Goal: Information Seeking & Learning: Learn about a topic

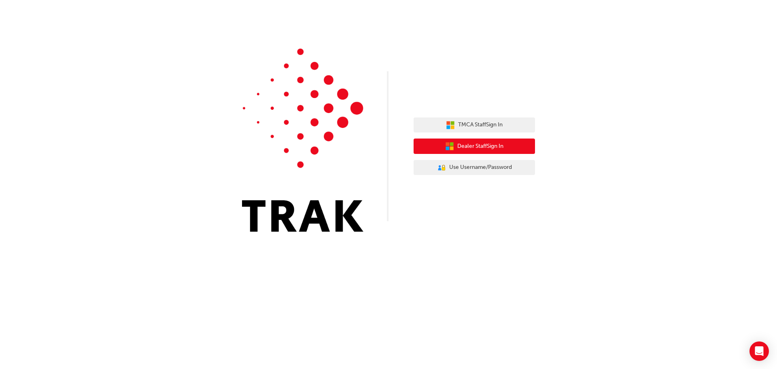
click at [488, 142] on span "Dealer Staff Sign In" at bounding box center [480, 146] width 46 height 9
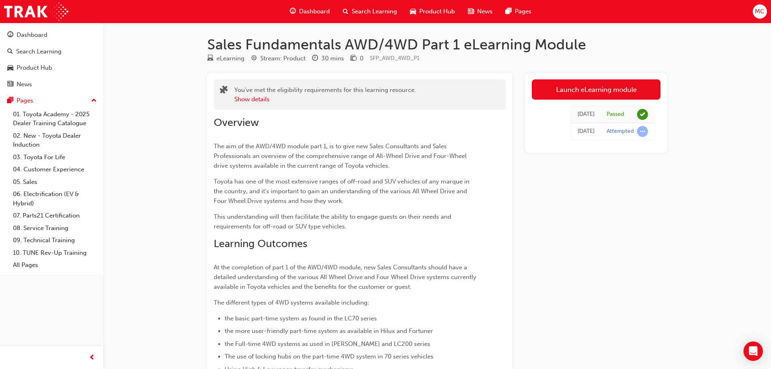
click at [334, 9] on div "Dashboard" at bounding box center [309, 11] width 53 height 17
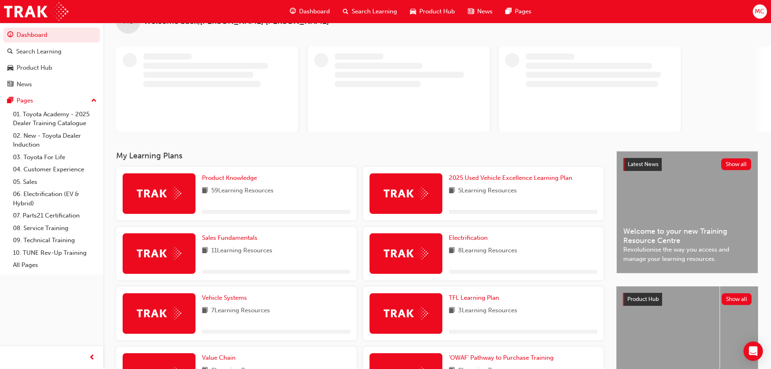
scroll to position [40, 0]
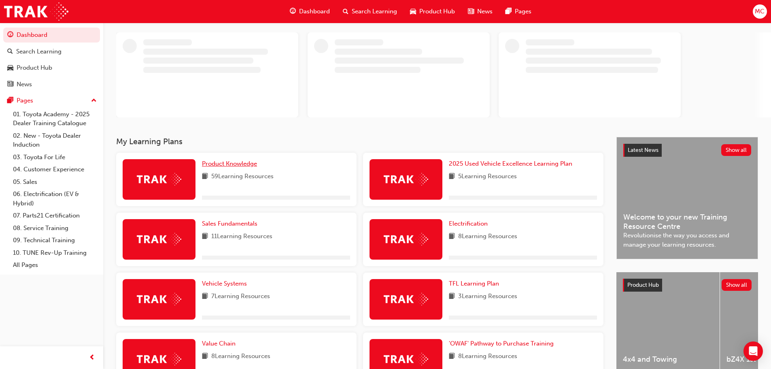
click at [253, 165] on span "Product Knowledge" at bounding box center [229, 163] width 55 height 7
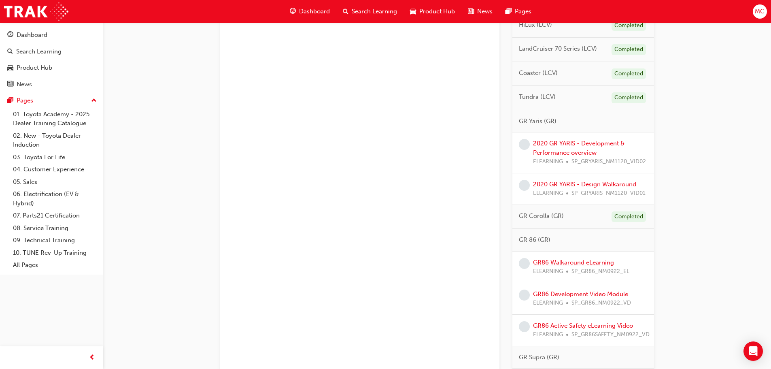
scroll to position [688, 0]
click at [575, 154] on link "2020 GR YARIS - Development & Performance overview" at bounding box center [578, 148] width 91 height 17
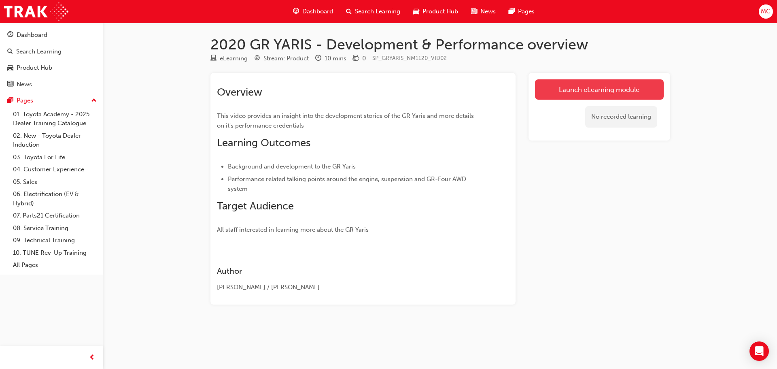
click at [558, 83] on link "Launch eLearning module" at bounding box center [599, 89] width 129 height 20
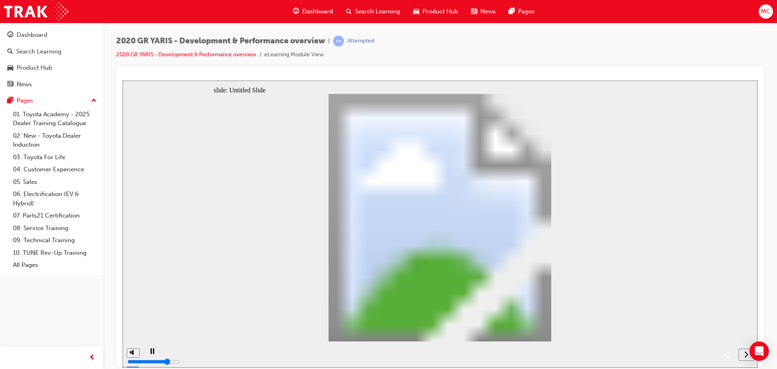
drag, startPoint x: 179, startPoint y: 353, endPoint x: 219, endPoint y: 354, distance: 39.6
click at [219, 354] on div "playback controls" at bounding box center [438, 354] width 591 height 26
drag, startPoint x: 178, startPoint y: 354, endPoint x: 334, endPoint y: 347, distance: 156.3
click at [293, 361] on div "playback controls" at bounding box center [438, 354] width 591 height 26
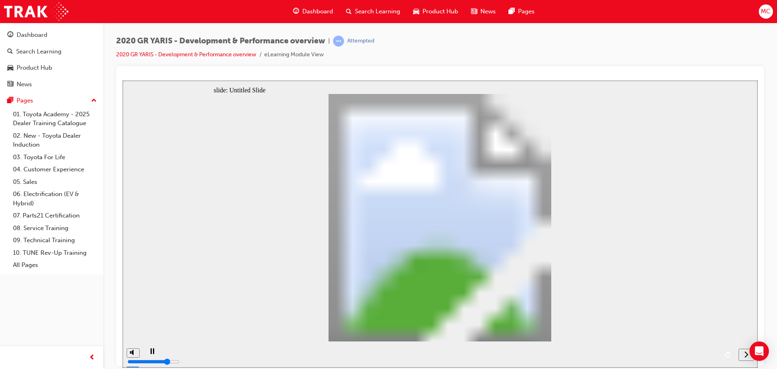
click at [746, 356] on icon "next" at bounding box center [746, 353] width 4 height 6
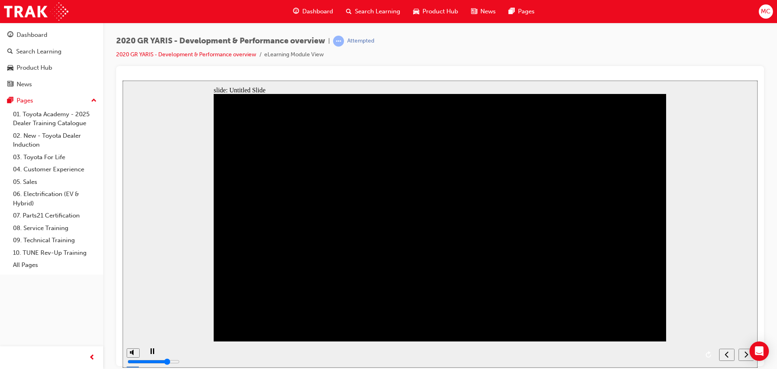
click at [746, 356] on icon "next" at bounding box center [746, 353] width 4 height 6
click at [560, 74] on div at bounding box center [440, 76] width 635 height 8
click at [631, 44] on div "2020 GR YARIS - Development & Performance overview | Attempted 2020 GR YARIS - …" at bounding box center [440, 51] width 648 height 30
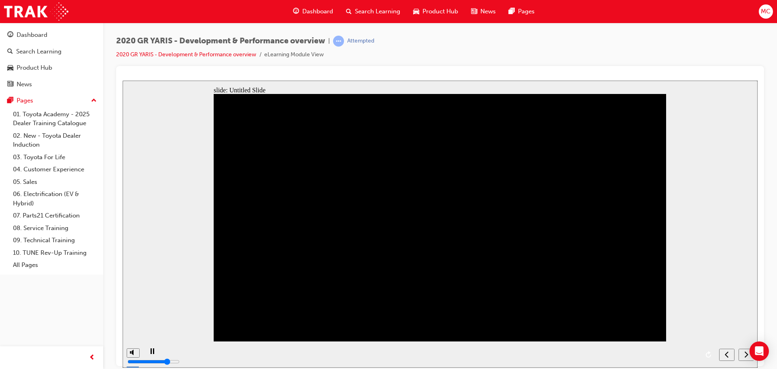
click at [548, 354] on div "playback controls" at bounding box center [429, 354] width 572 height 26
drag, startPoint x: 559, startPoint y: 352, endPoint x: 549, endPoint y: 352, distance: 10.1
click at [549, 352] on div "playback controls" at bounding box center [429, 354] width 572 height 26
drag, startPoint x: 562, startPoint y: 353, endPoint x: 553, endPoint y: 354, distance: 9.7
click at [553, 354] on div "playback controls" at bounding box center [429, 354] width 572 height 26
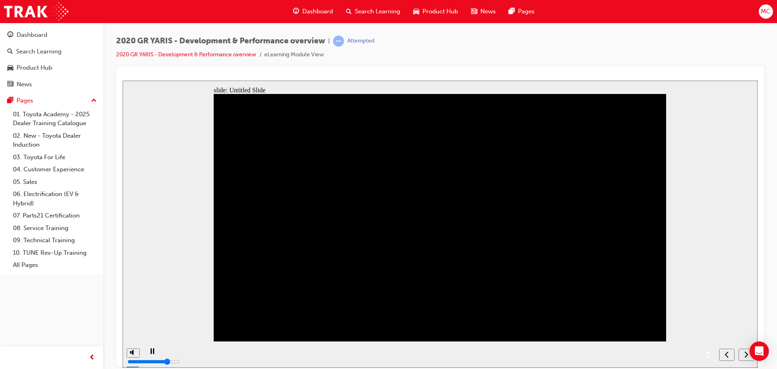
drag, startPoint x: 566, startPoint y: 353, endPoint x: 552, endPoint y: 353, distance: 13.8
click at [552, 353] on div "playback controls" at bounding box center [429, 354] width 572 height 26
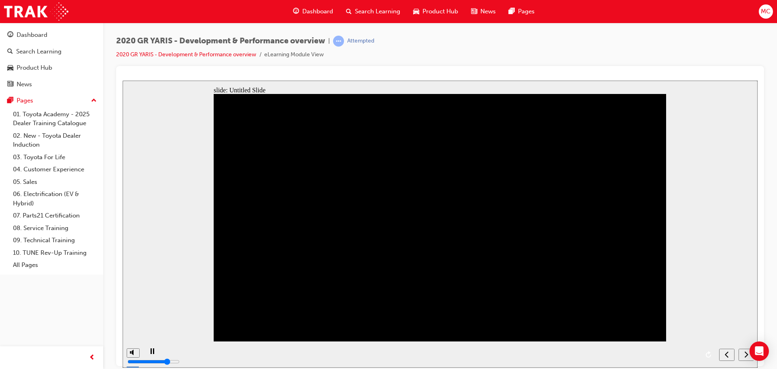
click at [595, 67] on div at bounding box center [440, 216] width 648 height 300
click at [652, 66] on div at bounding box center [440, 216] width 648 height 300
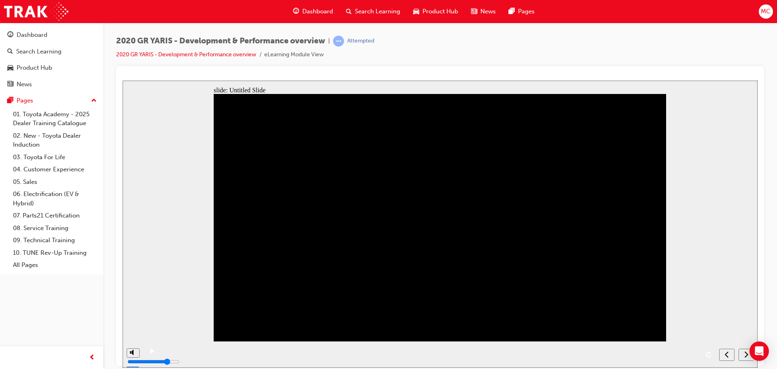
click at [744, 357] on icon "next" at bounding box center [746, 353] width 4 height 7
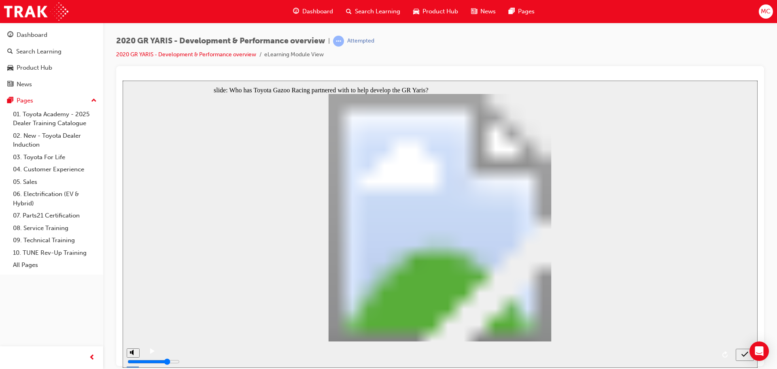
drag, startPoint x: 246, startPoint y: 112, endPoint x: 536, endPoint y: 151, distance: 292.2
drag, startPoint x: 574, startPoint y: 147, endPoint x: 301, endPoint y: 154, distance: 273.6
drag, startPoint x: 413, startPoint y: 309, endPoint x: 222, endPoint y: 90, distance: 290.7
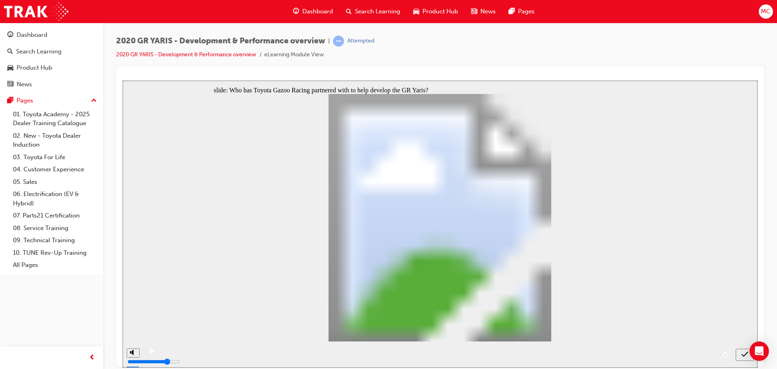
click at [222, 93] on div "Who has Toyota Gazoo Racing partnered with to help develop the GR Yaris? Rectan…" at bounding box center [440, 220] width 452 height 254
radio input "true"
click at [741, 352] on div "submit" at bounding box center [745, 354] width 12 height 8
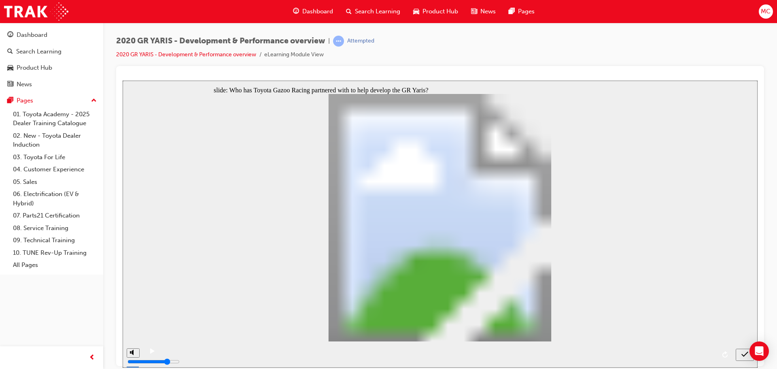
radio input "true"
click at [744, 354] on icon "submit" at bounding box center [744, 353] width 7 height 7
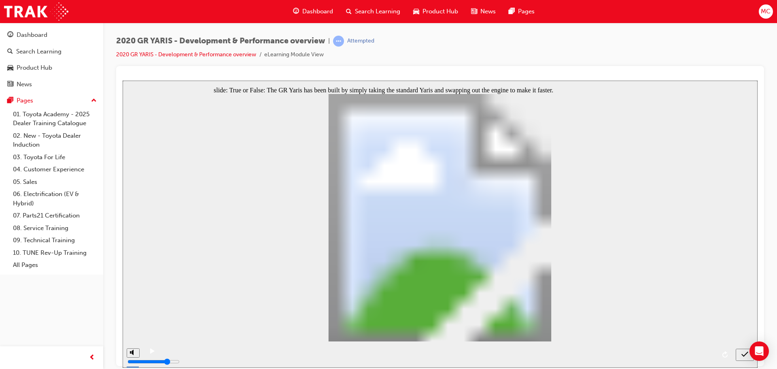
radio input "true"
click at [743, 353] on icon "submit" at bounding box center [744, 353] width 7 height 7
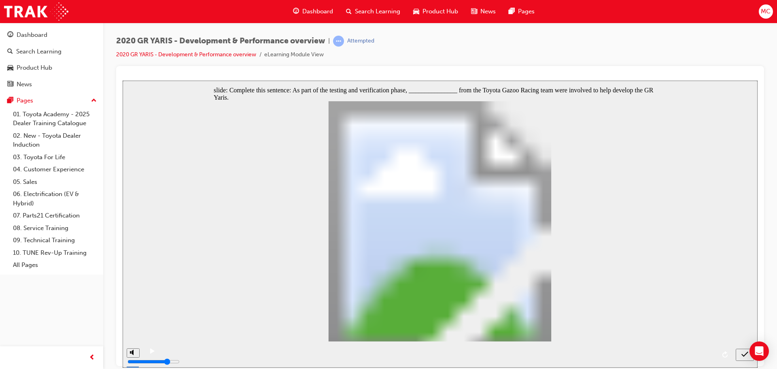
radio input "true"
click at [742, 357] on icon "submit" at bounding box center [744, 353] width 7 height 7
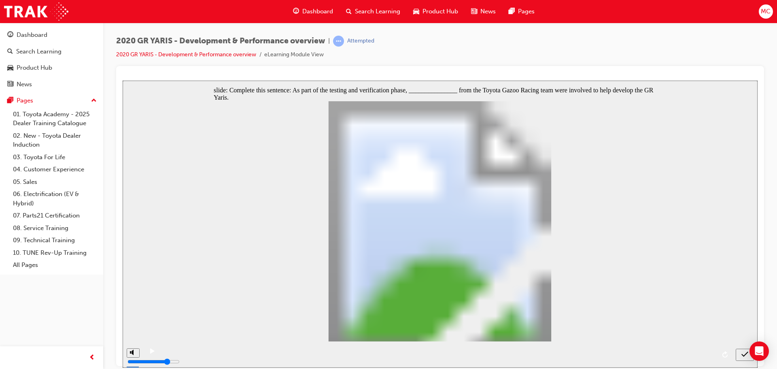
radio input "true"
click at [741, 352] on icon "submit" at bounding box center [744, 353] width 7 height 7
click at [746, 356] on icon "submit" at bounding box center [744, 353] width 7 height 7
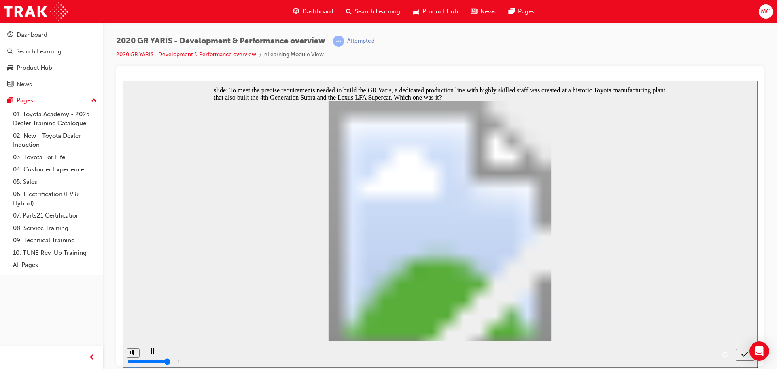
radio input "false"
radio input "true"
click at [746, 354] on icon "submit" at bounding box center [744, 353] width 7 height 7
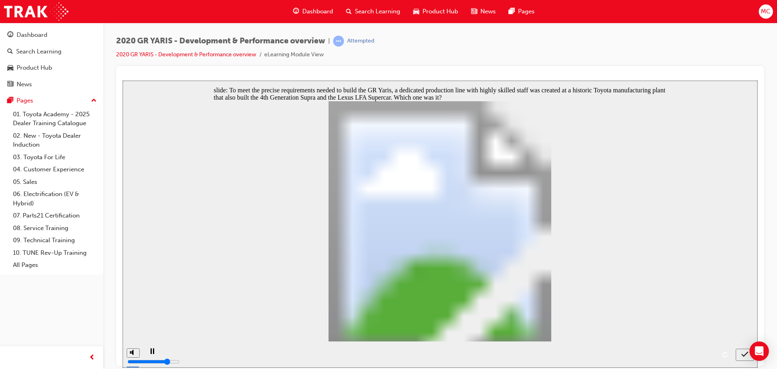
radio input "true"
click at [741, 353] on div "submit" at bounding box center [745, 354] width 12 height 8
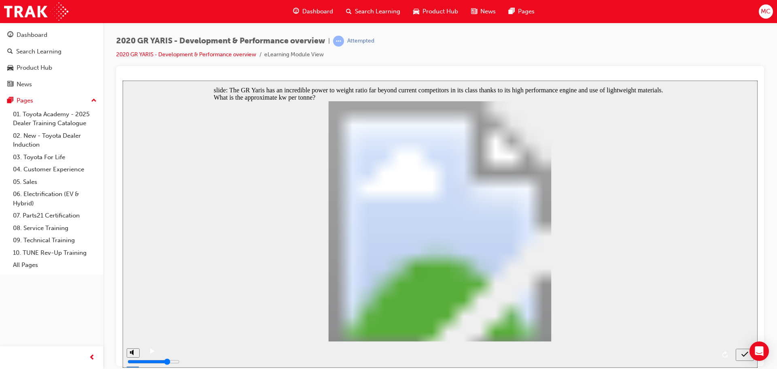
click at [742, 354] on icon "submit" at bounding box center [744, 353] width 7 height 5
radio input "false"
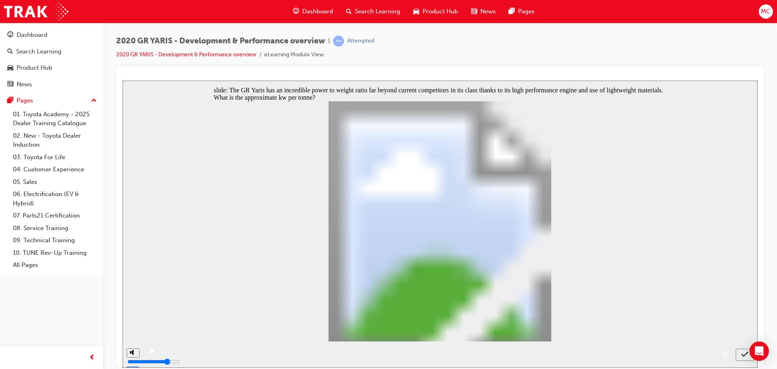
radio input "true"
click at [747, 354] on icon "submit" at bounding box center [744, 353] width 7 height 7
checkbox input "true"
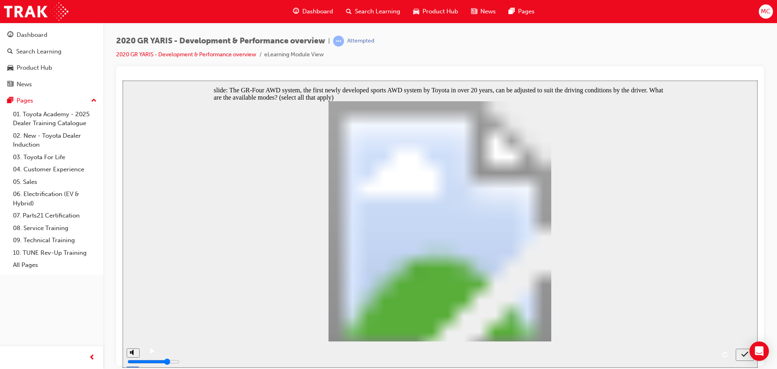
checkbox input "true"
checkbox input "false"
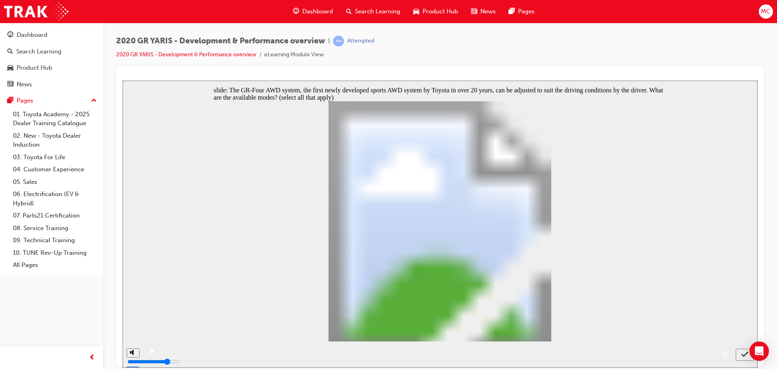
checkbox input "true"
click at [744, 352] on icon "submit" at bounding box center [744, 353] width 7 height 7
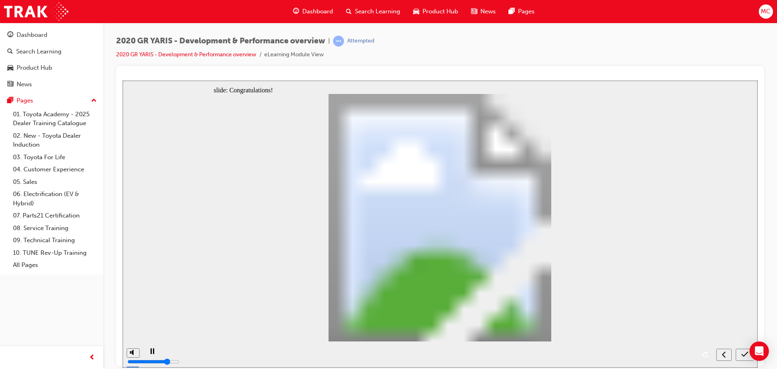
click at [740, 353] on div "submit" at bounding box center [745, 354] width 12 height 8
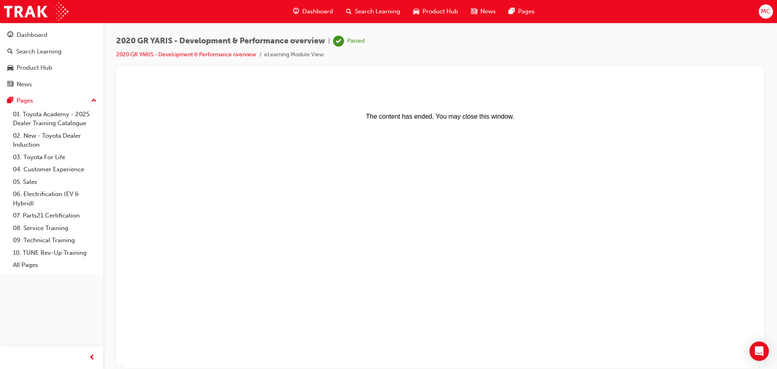
click at [311, 9] on span "Dashboard" at bounding box center [317, 11] width 31 height 9
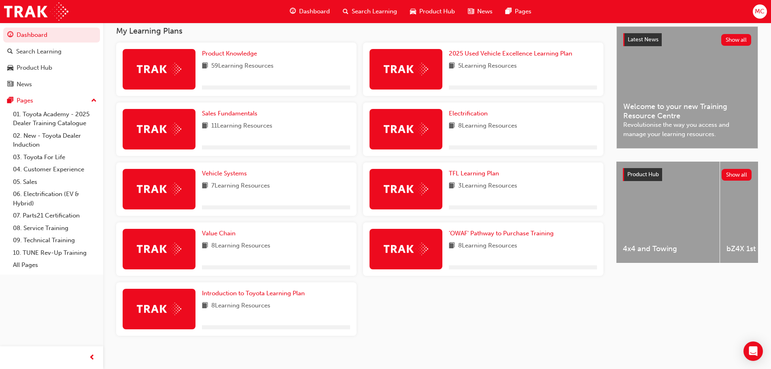
scroll to position [189, 0]
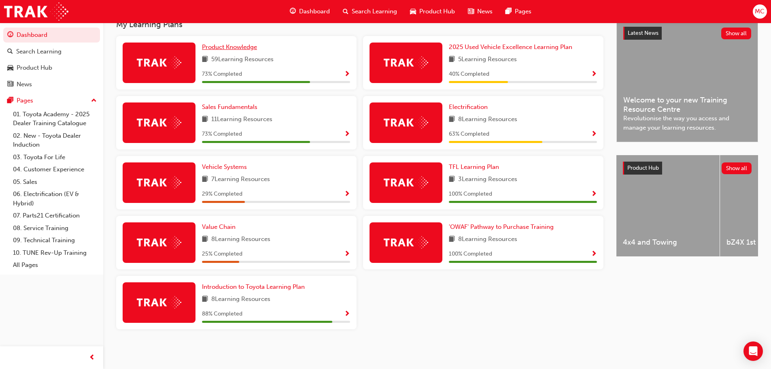
click at [240, 46] on span "Product Knowledge" at bounding box center [229, 46] width 55 height 7
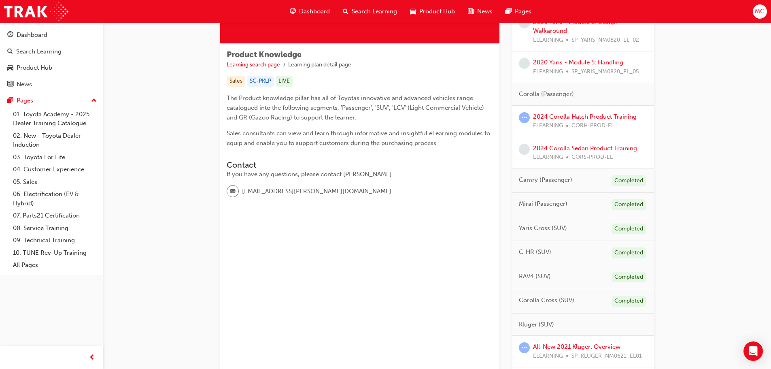
scroll to position [202, 0]
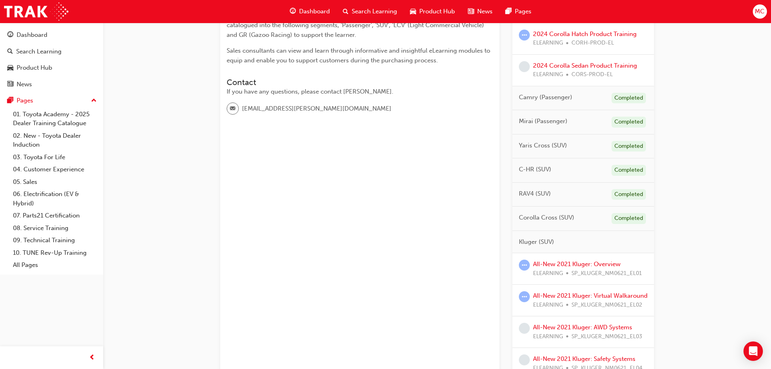
click at [317, 11] on span "Dashboard" at bounding box center [314, 11] width 31 height 9
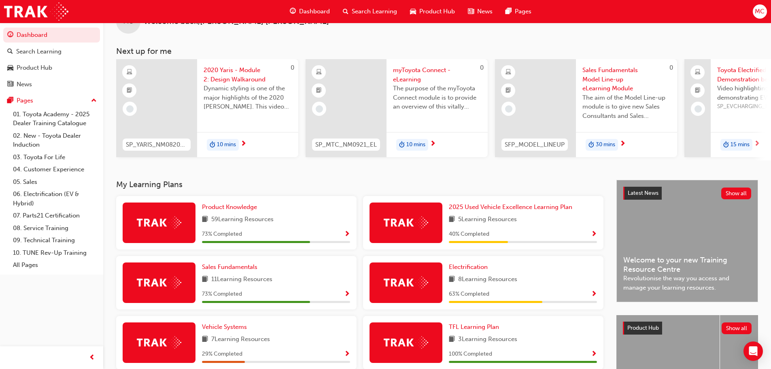
scroll to position [40, 0]
